Goal: Task Accomplishment & Management: Manage account settings

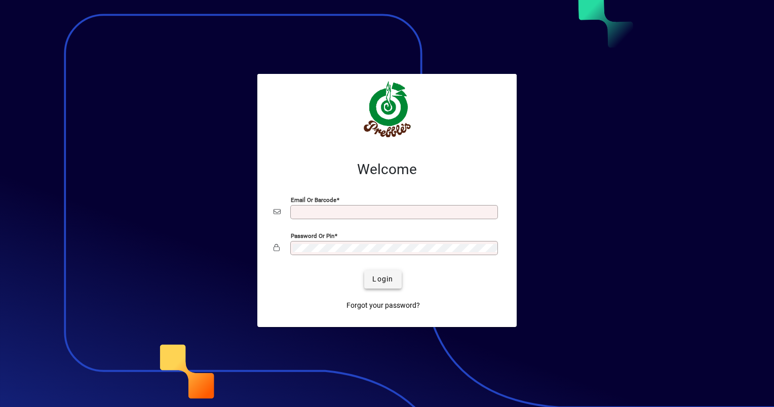
type input "**********"
click at [393, 279] on button "Login" at bounding box center [382, 279] width 37 height 18
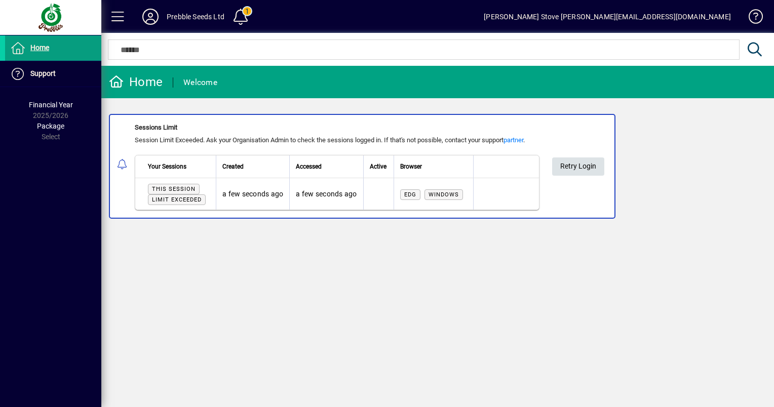
click at [577, 165] on span "Retry Login" at bounding box center [578, 166] width 36 height 17
click at [247, 12] on span at bounding box center [240, 17] width 24 height 24
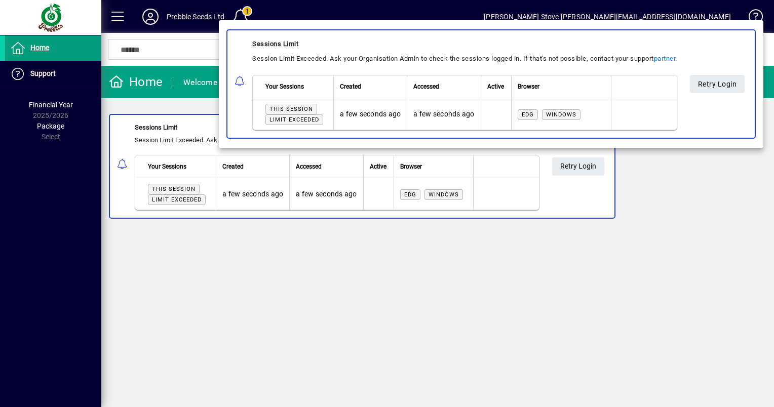
click at [698, 92] on span "Retry Login" at bounding box center [717, 83] width 39 height 17
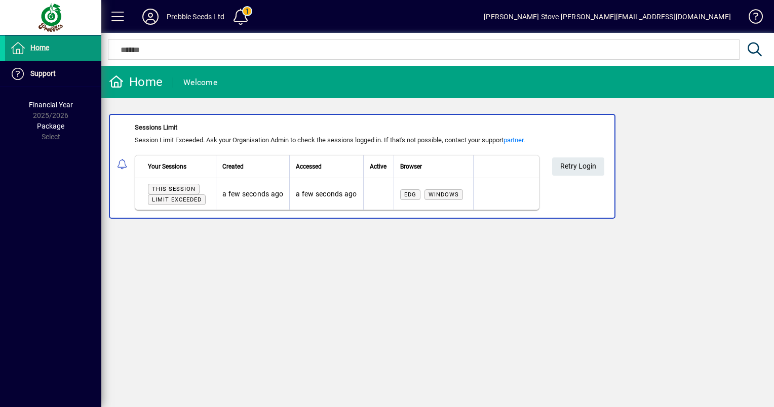
click at [45, 47] on span "Home" at bounding box center [39, 48] width 19 height 8
click at [695, 19] on div "Mathew Stove matt@prebbleseeds.co.nz" at bounding box center [607, 17] width 247 height 16
click at [756, 19] on span at bounding box center [751, 19] width 24 height 24
click at [152, 16] on icon at bounding box center [150, 17] width 20 height 16
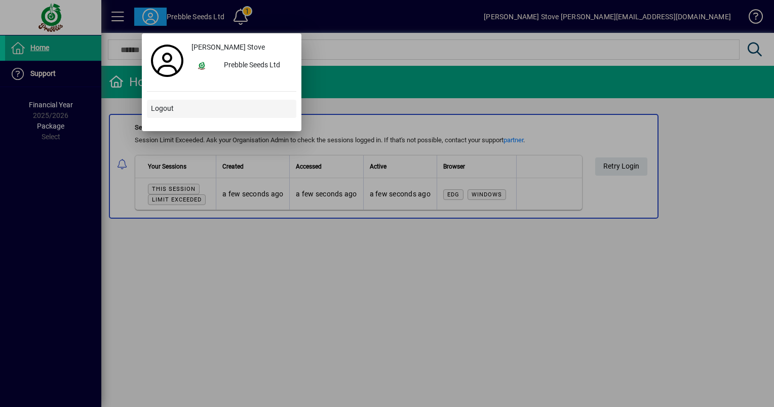
click at [165, 110] on span "Logout" at bounding box center [162, 108] width 23 height 11
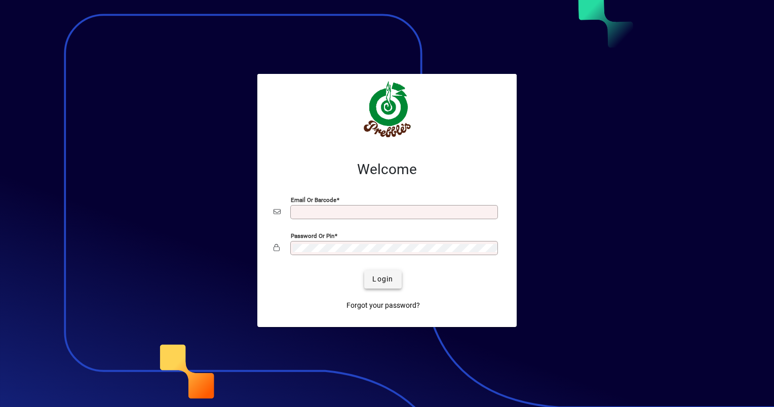
type input "**********"
click at [378, 280] on span "Login" at bounding box center [382, 279] width 21 height 11
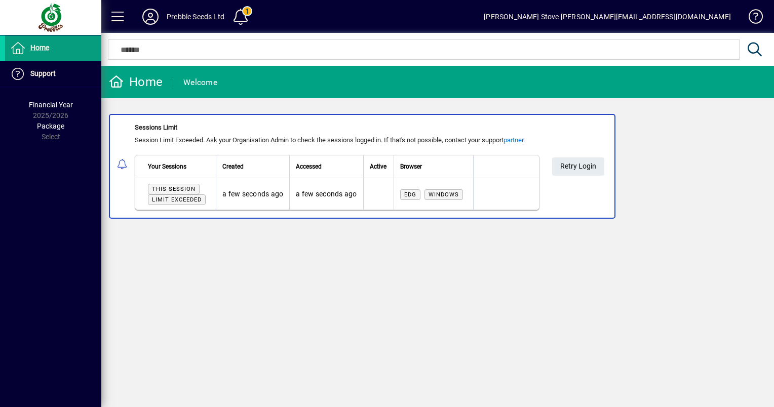
click at [196, 18] on div "Prebble Seeds Ltd" at bounding box center [196, 17] width 58 height 16
click at [242, 16] on span at bounding box center [240, 17] width 24 height 24
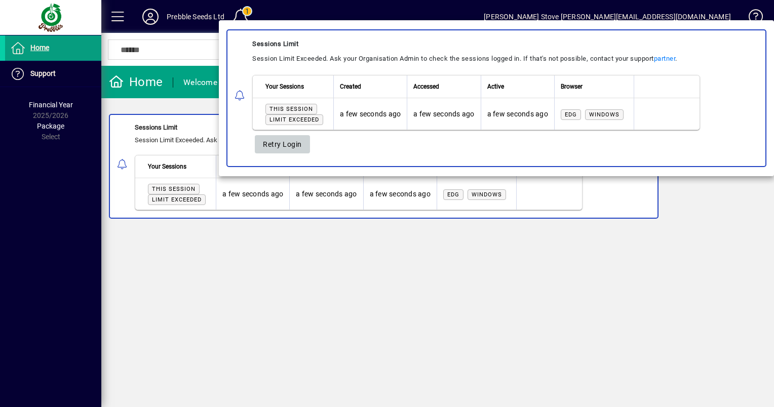
click at [280, 142] on span "Retry Login" at bounding box center [282, 144] width 39 height 17
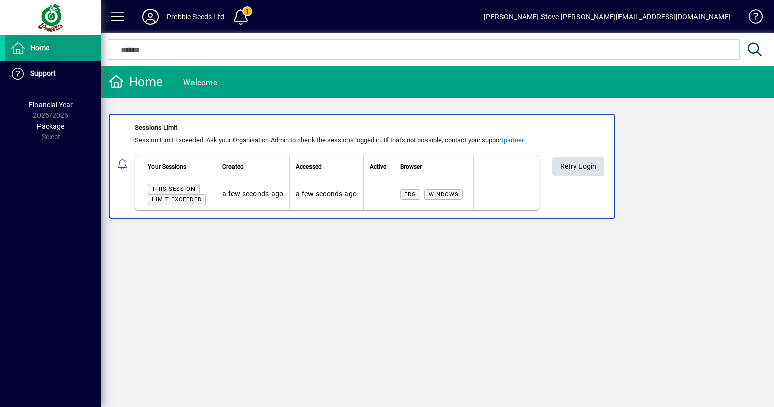
click at [564, 167] on span "Retry Login" at bounding box center [578, 166] width 36 height 17
click at [33, 45] on span "Home" at bounding box center [39, 48] width 19 height 8
click at [191, 14] on div "Prebble Seeds Ltd" at bounding box center [196, 17] width 58 height 16
click at [152, 18] on icon at bounding box center [150, 17] width 20 height 16
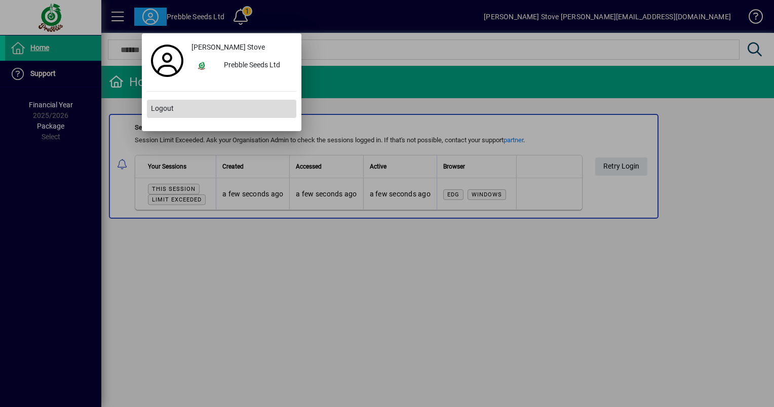
click at [167, 111] on span "Logout" at bounding box center [162, 108] width 23 height 11
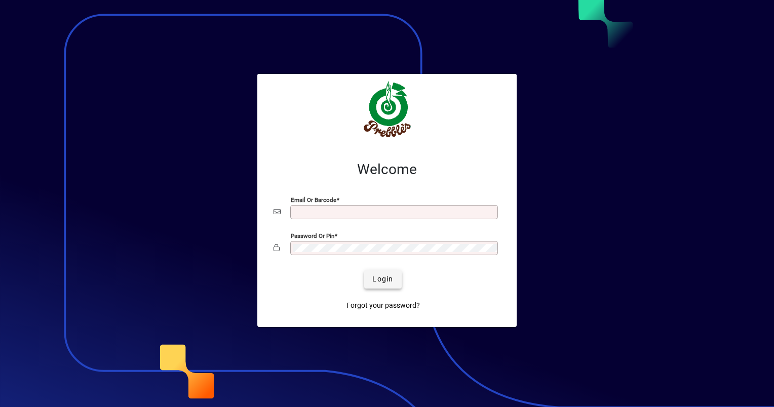
type input "**********"
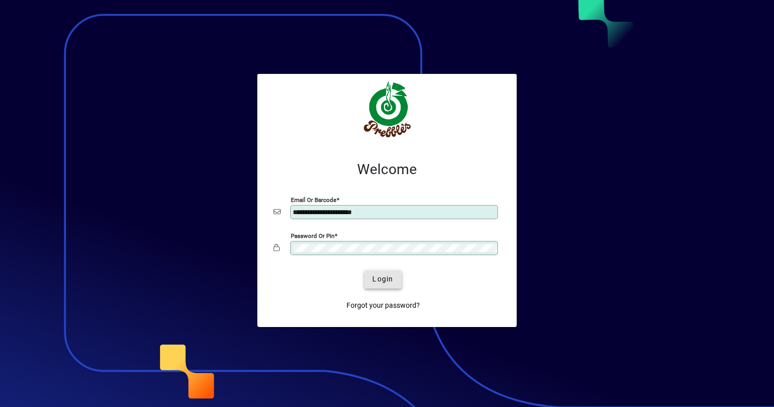
click at [389, 279] on span "Login" at bounding box center [382, 279] width 21 height 11
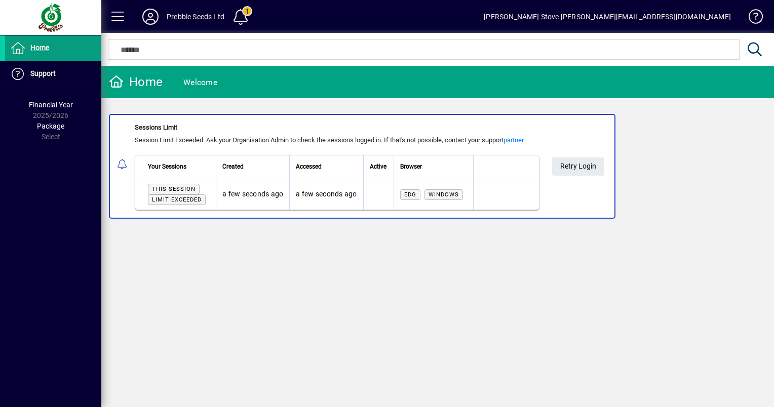
click at [169, 199] on span "Limit exceeded" at bounding box center [177, 199] width 50 height 7
click at [573, 165] on span "Retry Login" at bounding box center [578, 166] width 36 height 17
click at [250, 17] on span at bounding box center [240, 17] width 24 height 24
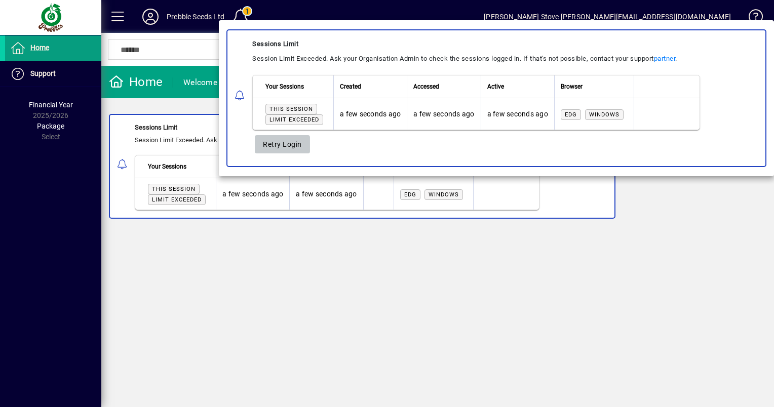
click at [280, 145] on span "Retry Login" at bounding box center [282, 144] width 39 height 17
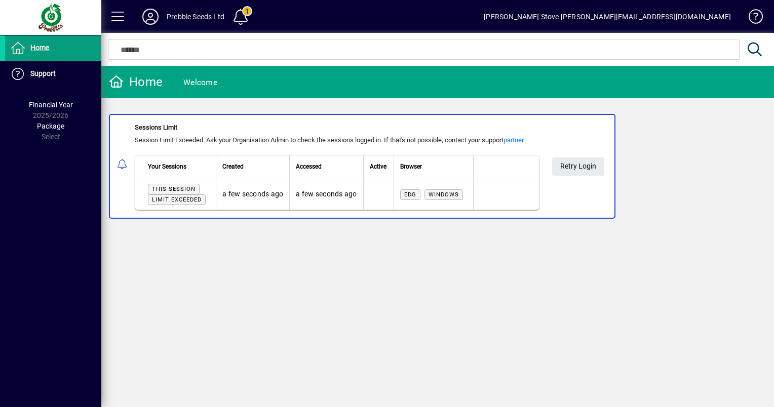
drag, startPoint x: 245, startPoint y: 15, endPoint x: 427, endPoint y: 27, distance: 182.7
click at [427, 27] on mat-toolbar-row "Prebble Seeds Ltd 1 Mathew Stove matt@prebbleseeds.co.nz" at bounding box center [437, 16] width 673 height 33
click at [121, 13] on span at bounding box center [118, 17] width 24 height 24
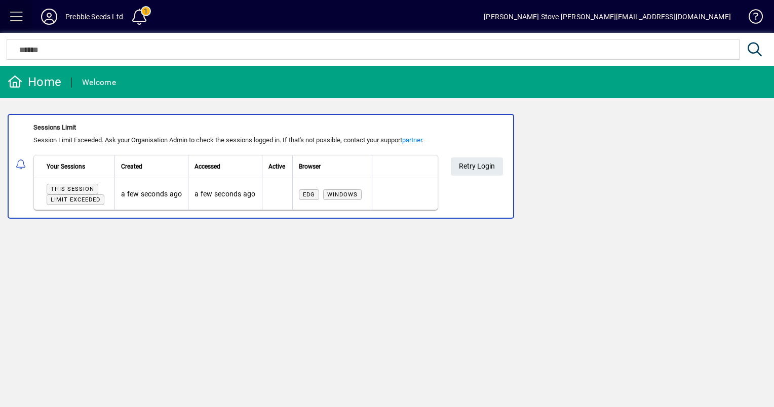
click at [20, 17] on span at bounding box center [17, 17] width 24 height 24
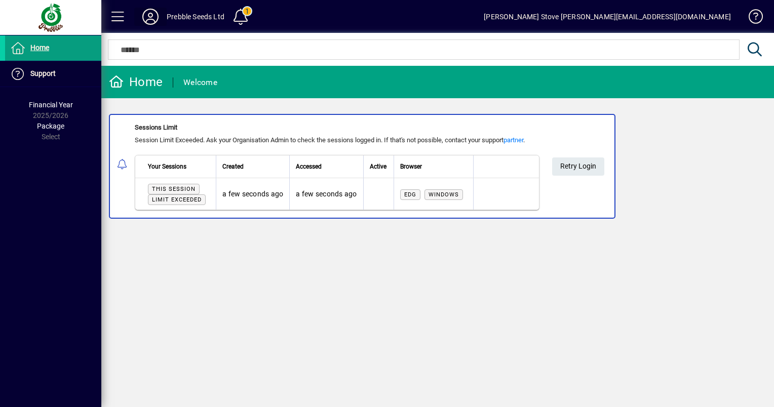
click at [151, 20] on icon at bounding box center [150, 17] width 20 height 16
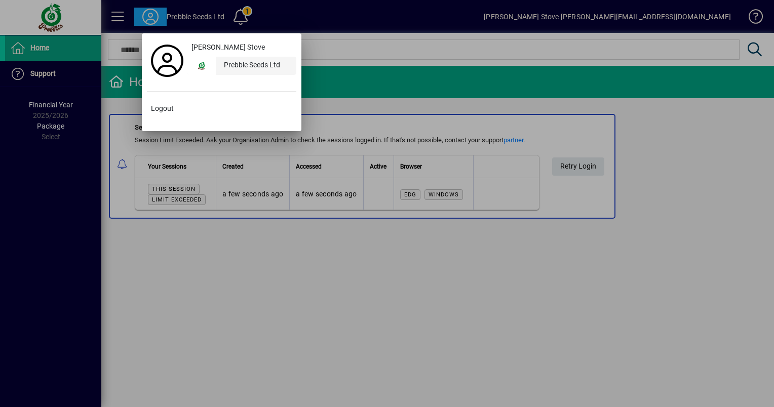
click at [232, 65] on div "Prebble Seeds Ltd" at bounding box center [256, 66] width 81 height 18
click at [161, 110] on span "Logout" at bounding box center [162, 108] width 23 height 11
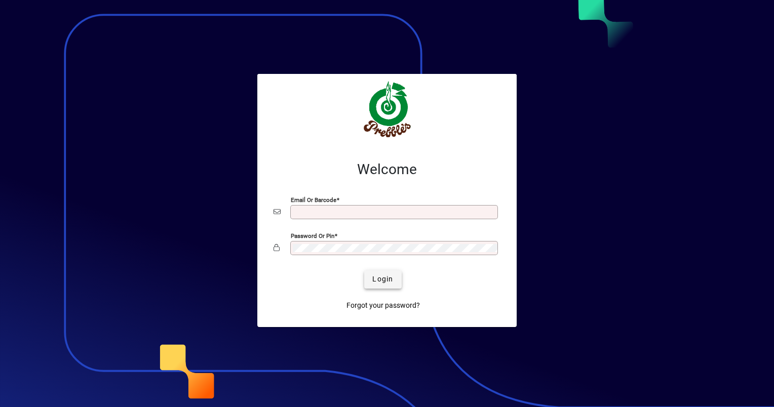
type input "**********"
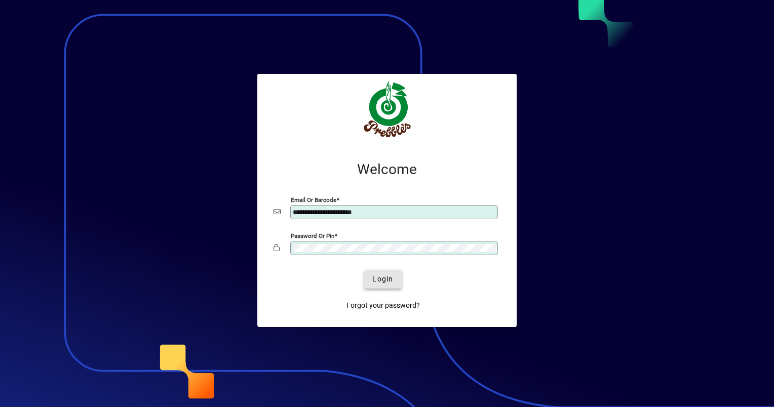
click at [384, 285] on button "Login" at bounding box center [382, 279] width 37 height 18
